Goal: Check status: Check status

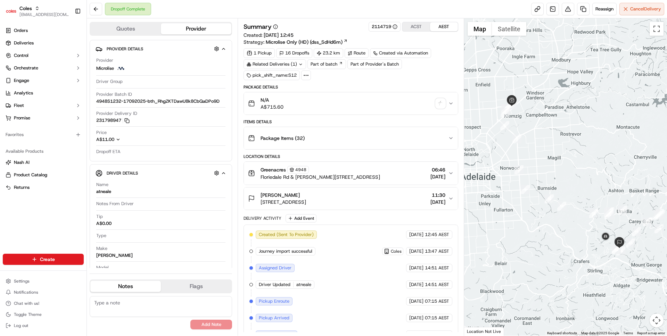
click at [309, 76] on icon at bounding box center [306, 75] width 6 height 6
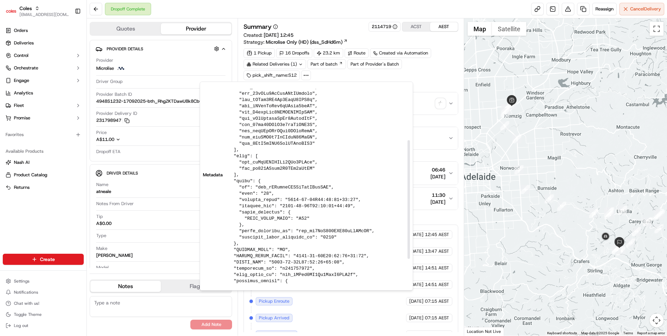
scroll to position [124, 0]
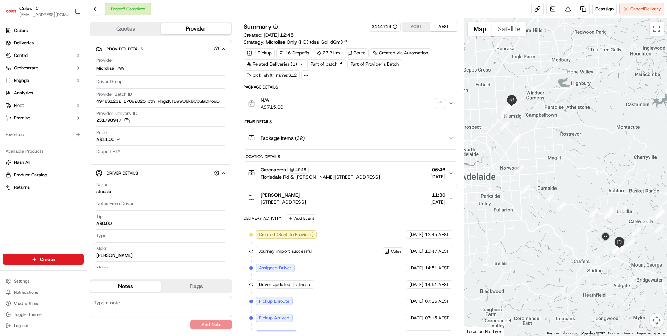
click at [301, 76] on div at bounding box center [306, 76] width 10 height 10
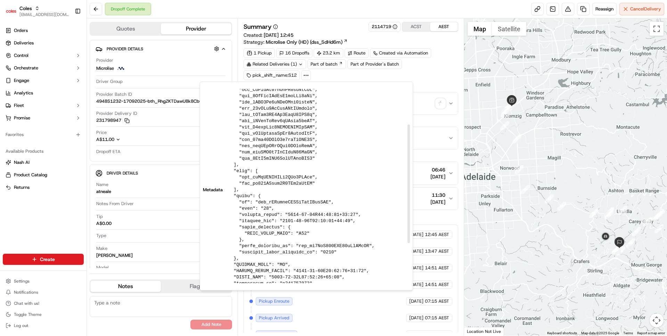
scroll to position [0, 0]
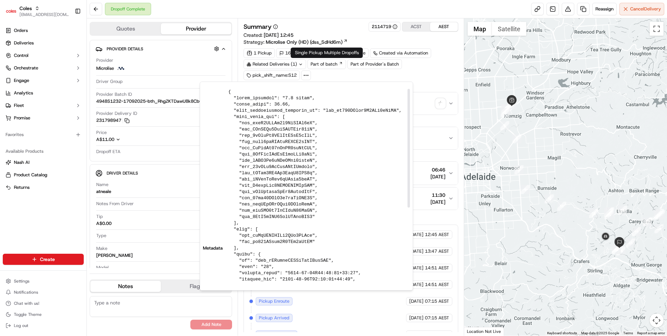
click at [333, 73] on div "1 Pickup 16 Dropoffs 23.2 km Route Created via Automation Related Deliveries (1…" at bounding box center [350, 64] width 214 height 32
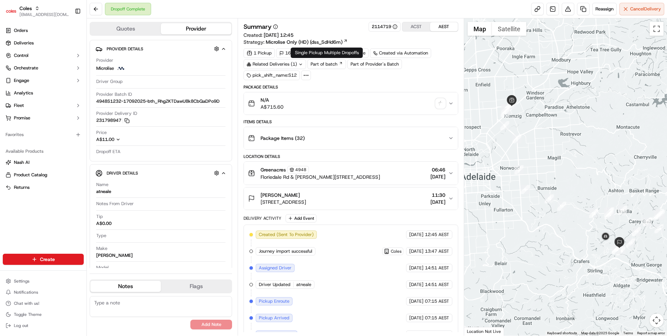
click at [361, 52] on div "Single Pickup Multiple Dropoffs Single Pickup Multiple Dropoffs" at bounding box center [327, 53] width 72 height 10
click at [366, 51] on div "Route" at bounding box center [357, 53] width 24 height 10
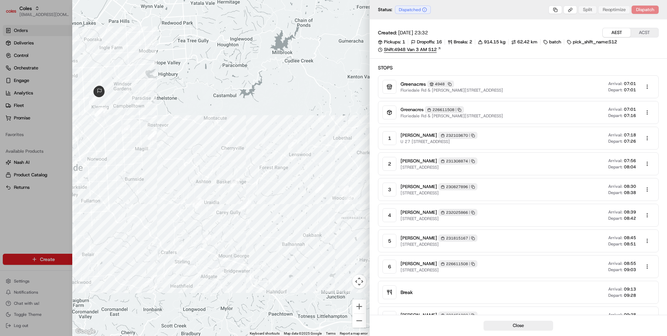
click at [416, 52] on link "Shift: 4948 Van 3 AM S12" at bounding box center [518, 50] width 281 height 6
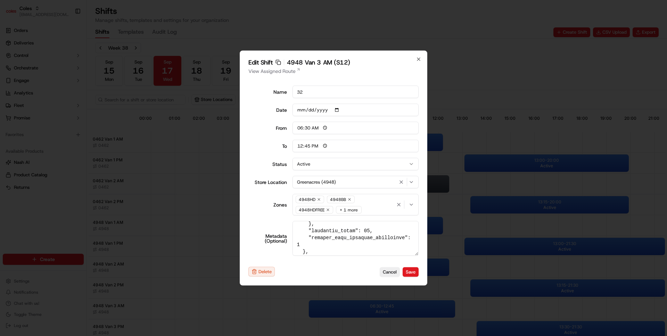
scroll to position [277, 0]
